Goal: Transaction & Acquisition: Donate to an event

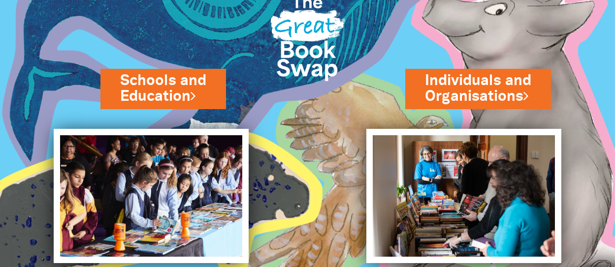
scroll to position [49, 0]
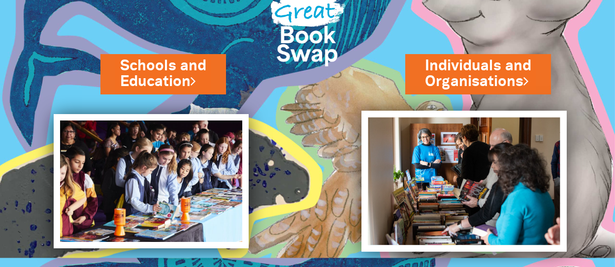
click at [465, 194] on img at bounding box center [463, 181] width 205 height 141
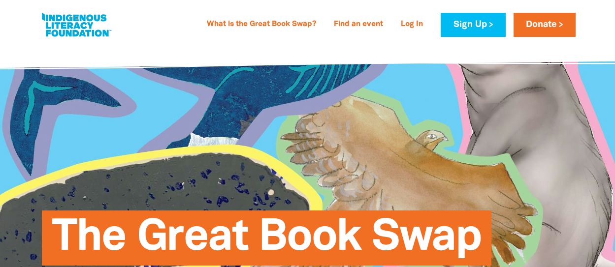
select select "AU"
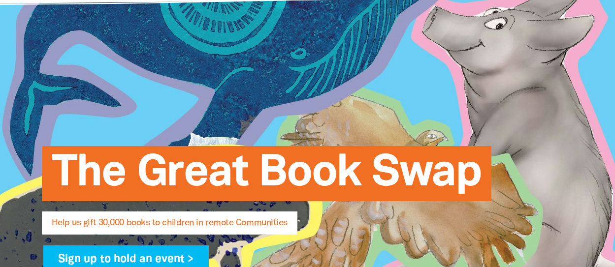
scroll to position [148, 0]
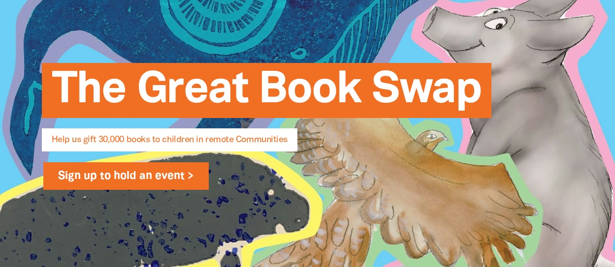
click at [119, 179] on link "Sign up to hold an event >" at bounding box center [126, 176] width 166 height 28
select select "AU"
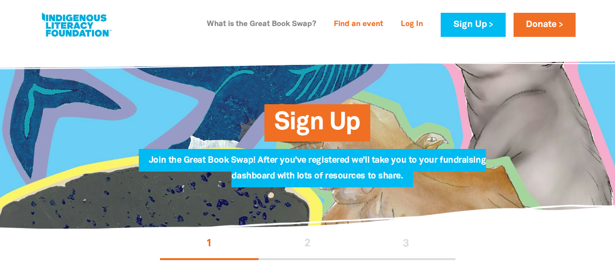
click at [248, 21] on link "What is the Great Book Swap?" at bounding box center [261, 25] width 121 height 16
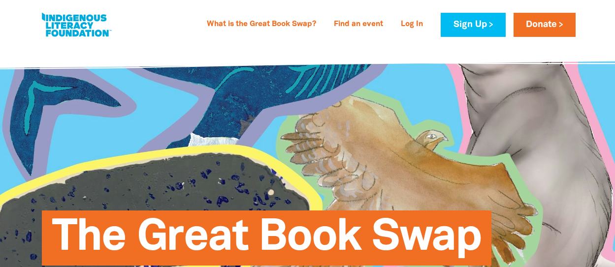
select select "AU"
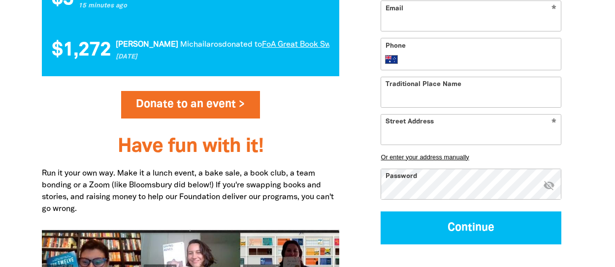
scroll to position [1164, 0]
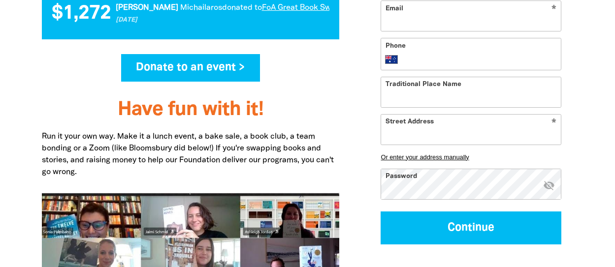
click at [210, 63] on link "Donate to an event >" at bounding box center [190, 68] width 139 height 28
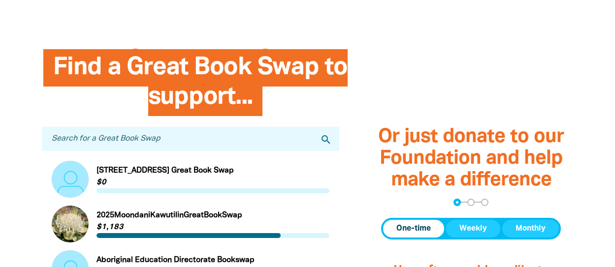
scroll to position [246, 0]
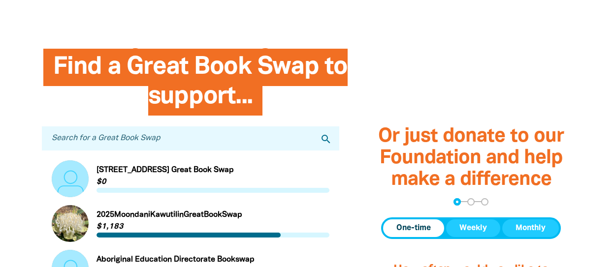
click at [150, 137] on input "Search for a Great Book Swap" at bounding box center [191, 139] width 298 height 24
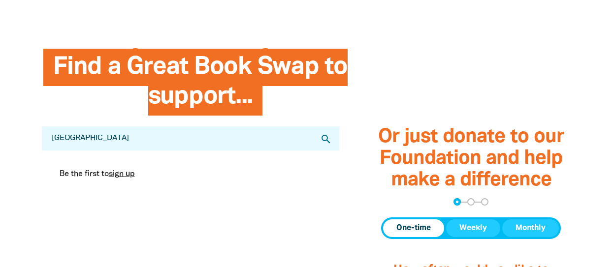
type input "[GEOGRAPHIC_DATA]"
click at [326, 140] on icon "search" at bounding box center [326, 139] width 12 height 12
click at [327, 140] on icon "search" at bounding box center [326, 139] width 12 height 12
select select "AU"
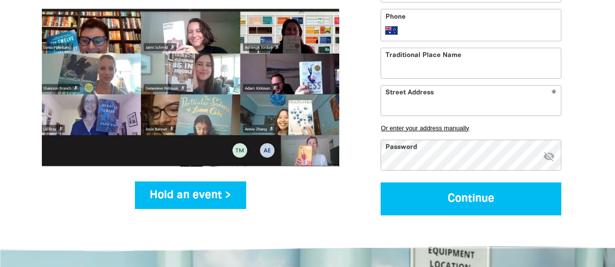
scroll to position [1361, 0]
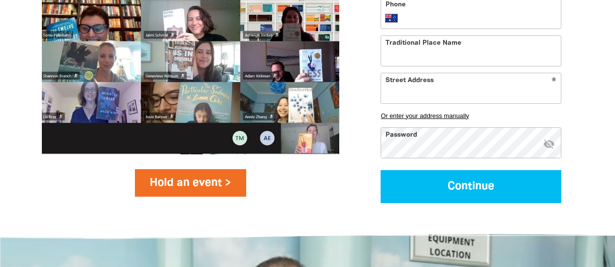
click at [191, 185] on link "Hold an event >" at bounding box center [191, 183] width 112 height 28
select select "AU"
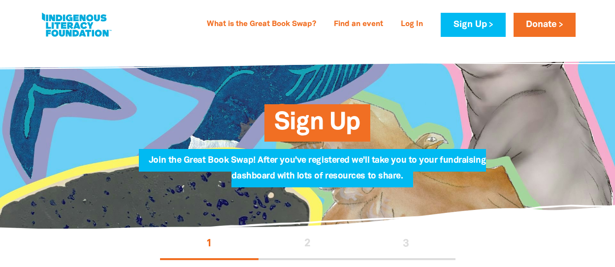
select select "AU"
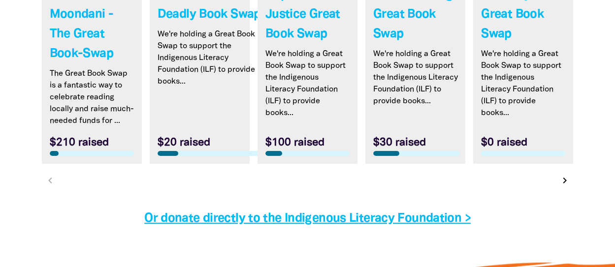
scroll to position [3133, 0]
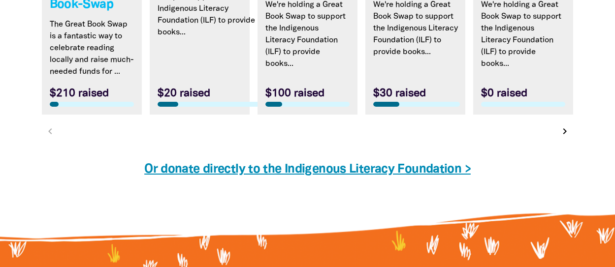
click at [394, 175] on link "Or donate directly to the Indigenous Literacy Foundation >" at bounding box center [307, 169] width 326 height 11
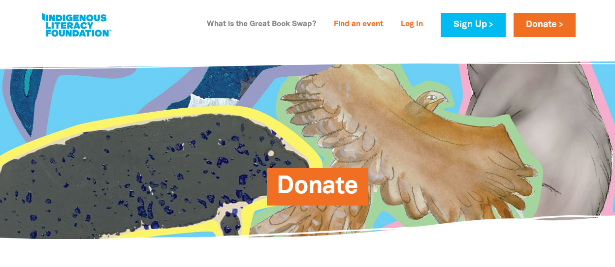
click at [226, 26] on link "What is the Great Book Swap?" at bounding box center [261, 25] width 121 height 16
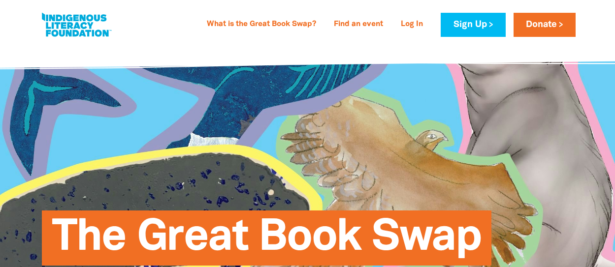
select select "AU"
